Goal: Transaction & Acquisition: Book appointment/travel/reservation

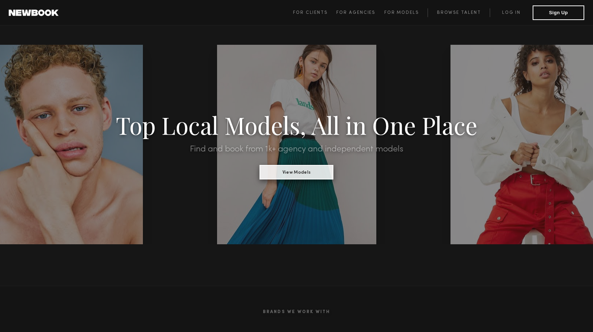
click at [298, 172] on button "View Models" at bounding box center [297, 172] width 74 height 15
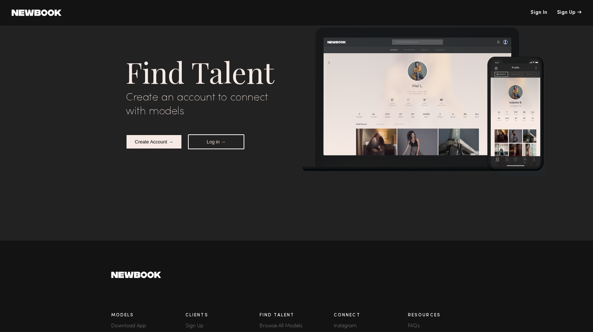
scroll to position [2213, 0]
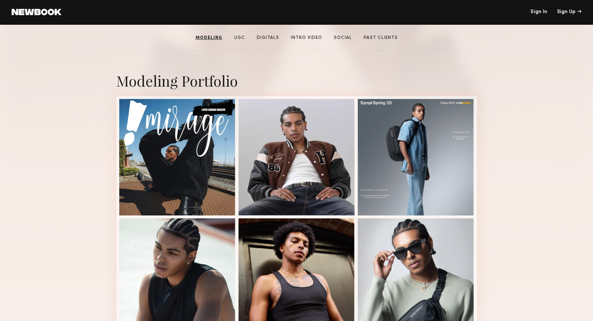
scroll to position [108, 0]
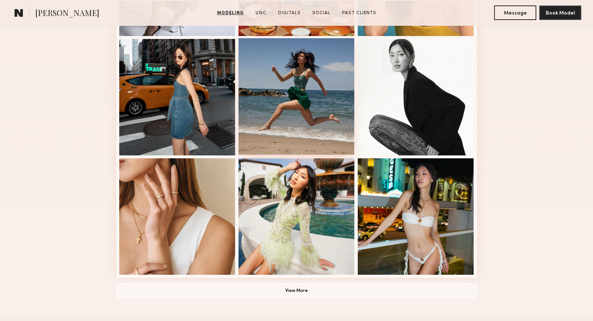
scroll to position [438, 0]
